Goal: Task Accomplishment & Management: Complete application form

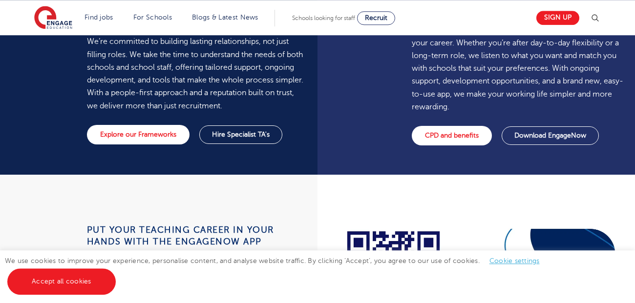
scroll to position [793, 0]
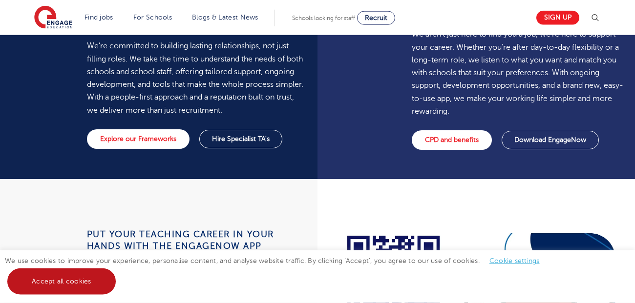
click at [26, 285] on link "Accept all cookies" at bounding box center [61, 282] width 108 height 26
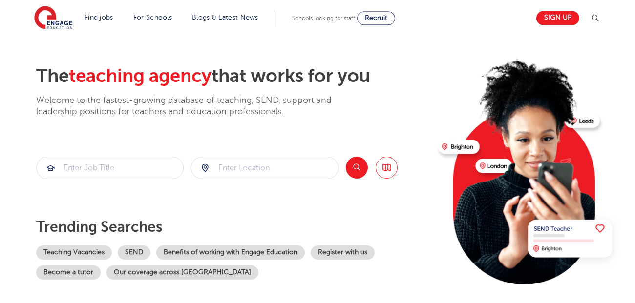
scroll to position [0, 0]
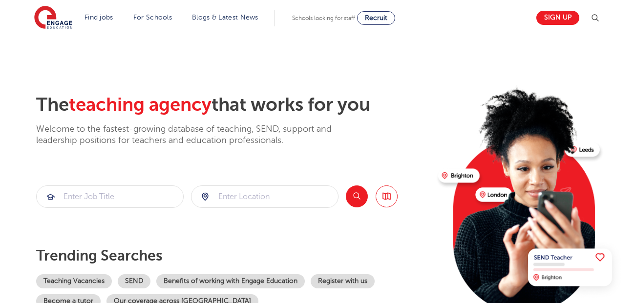
click at [498, 194] on img at bounding box center [529, 195] width 188 height 237
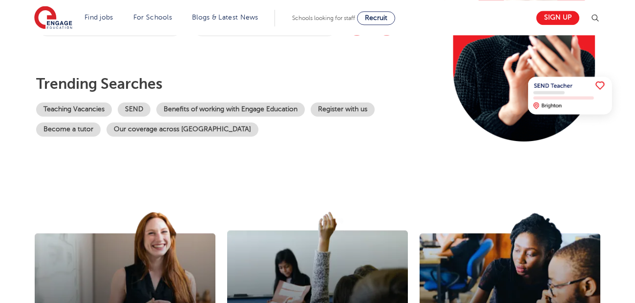
scroll to position [168, 0]
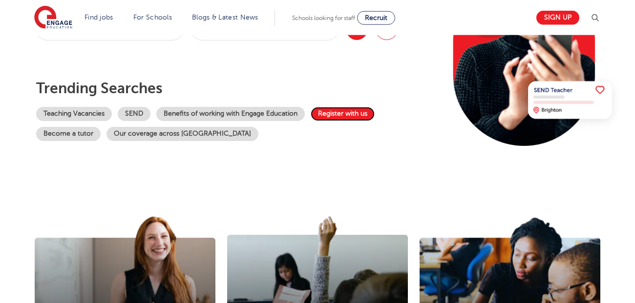
click at [340, 116] on link "Register with us" at bounding box center [343, 114] width 64 height 14
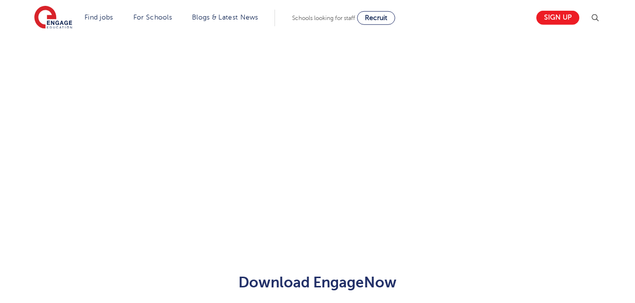
scroll to position [775, 0]
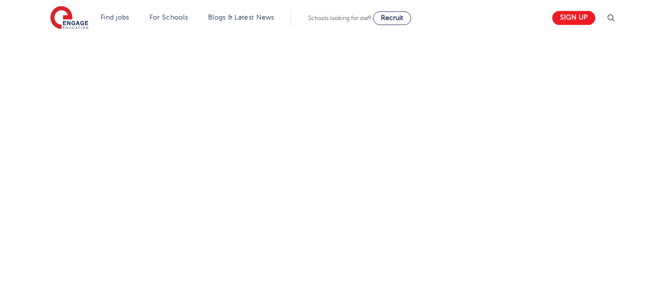
scroll to position [361, 0]
